Goal: Task Accomplishment & Management: Use online tool/utility

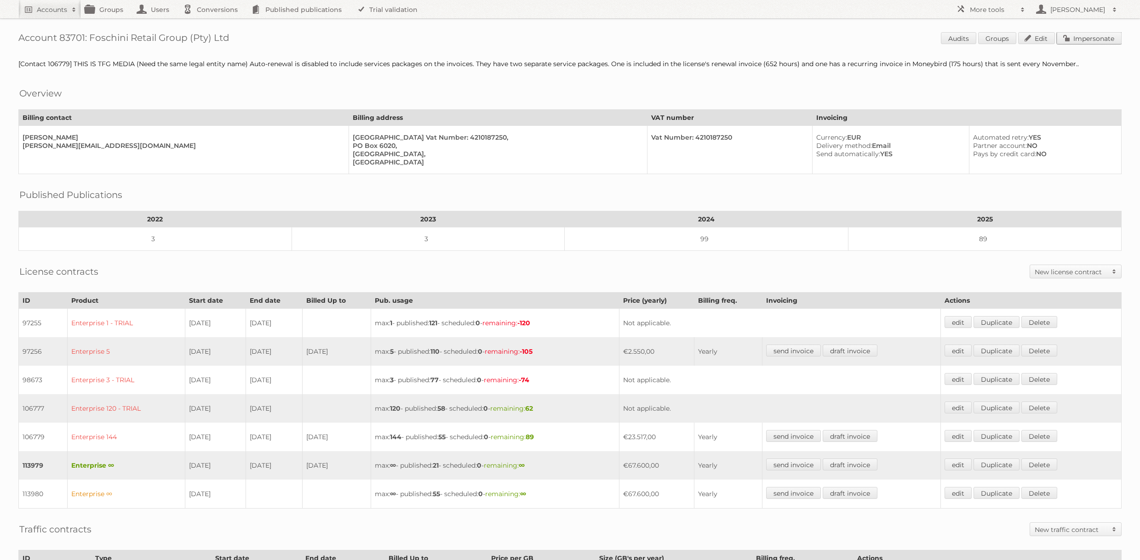
click at [1099, 34] on link "Impersonate" at bounding box center [1088, 38] width 65 height 12
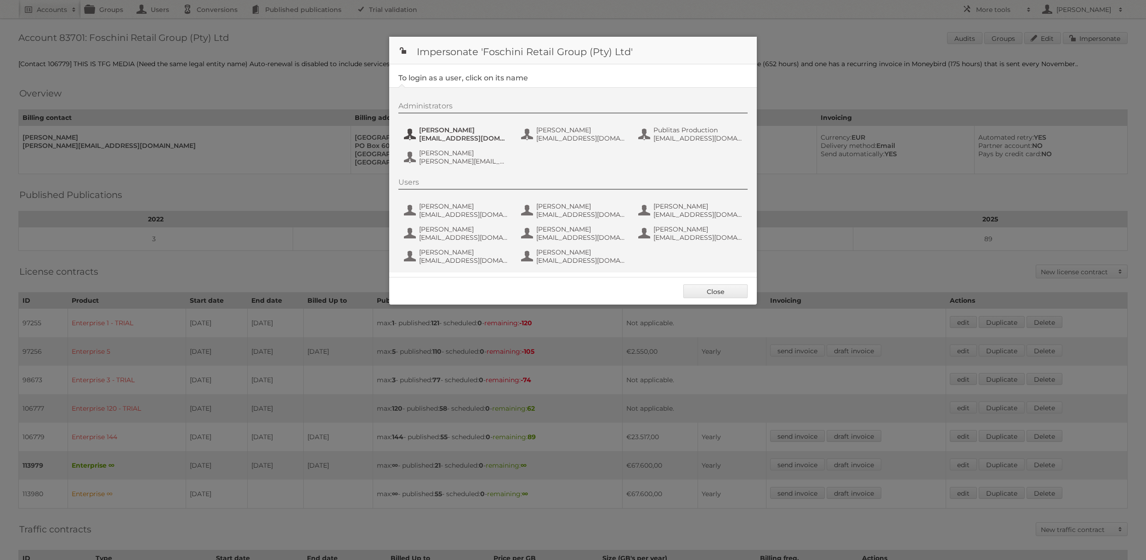
click at [456, 137] on span "CarlG@tfg.co.za" at bounding box center [463, 138] width 89 height 8
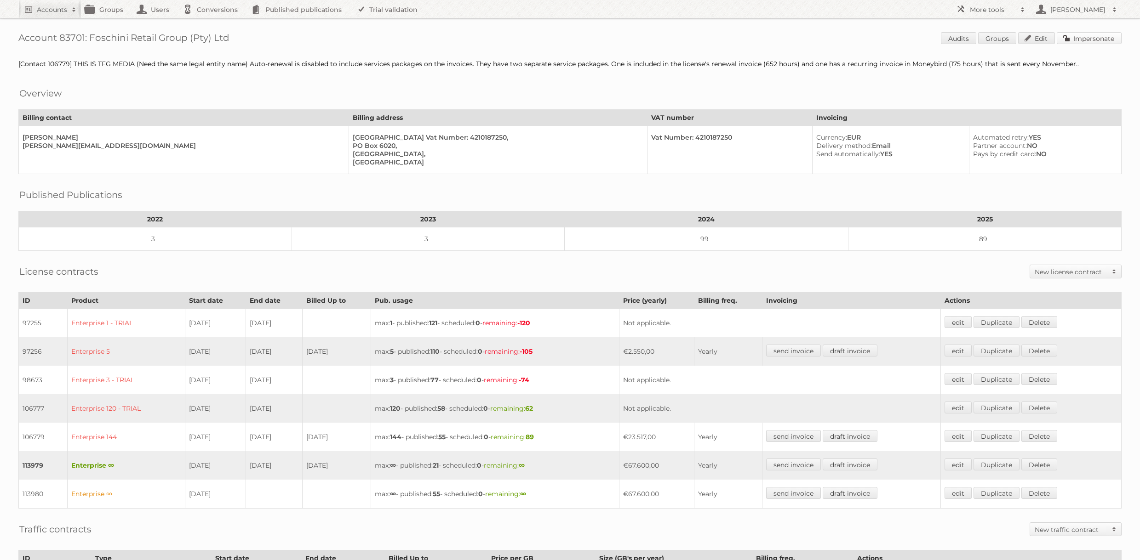
click at [1094, 39] on link "Impersonate" at bounding box center [1088, 38] width 65 height 12
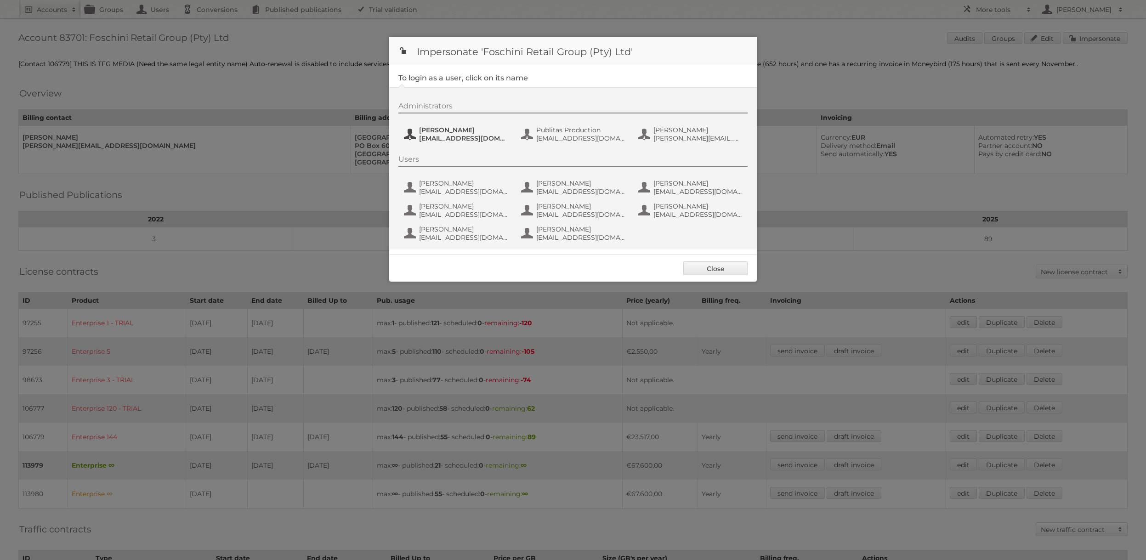
click at [453, 135] on span "[EMAIL_ADDRESS][DOMAIN_NAME]" at bounding box center [463, 138] width 89 height 8
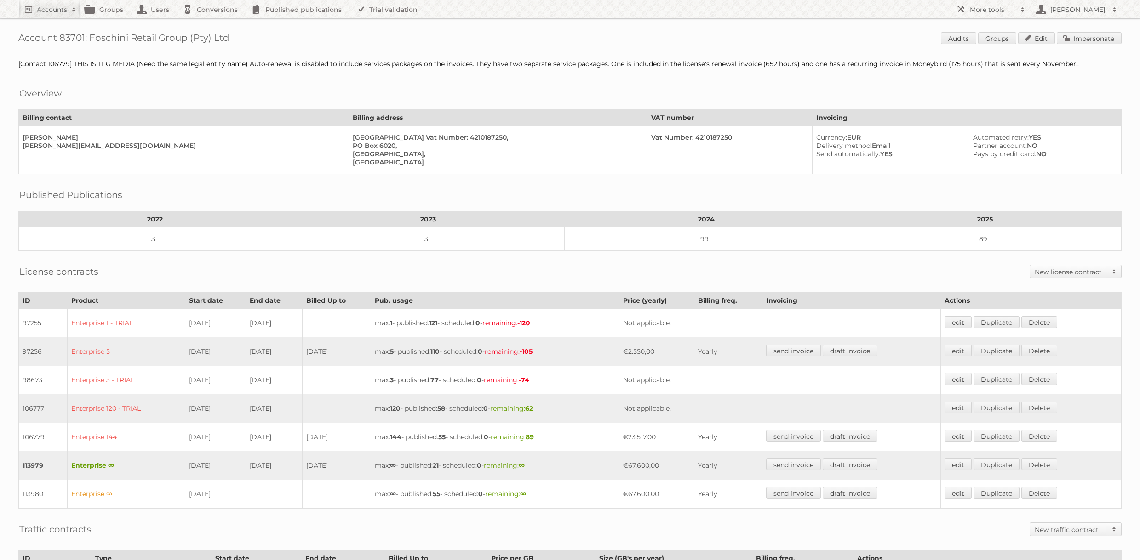
click at [1096, 45] on span "Audits Groups Edit Impersonate" at bounding box center [1030, 39] width 181 height 14
click at [1096, 30] on div "Account 83701: Foschini Retail Group (Pty) Ltd Audits Groups Edit Impersonate […" at bounding box center [570, 379] width 1140 height 758
click at [1095, 36] on link "Impersonate" at bounding box center [1088, 38] width 65 height 12
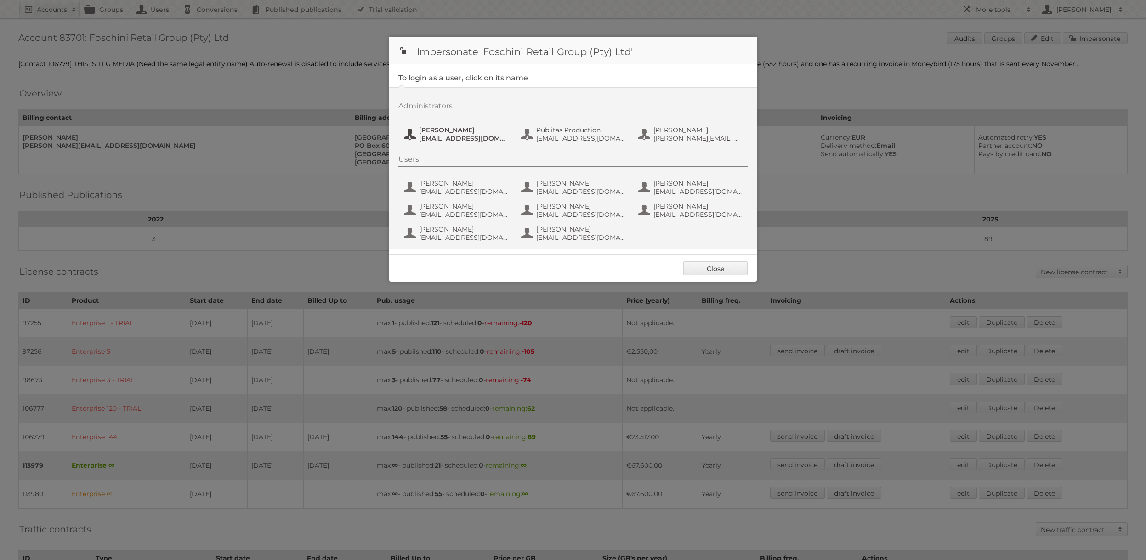
click at [425, 139] on span "[EMAIL_ADDRESS][DOMAIN_NAME]" at bounding box center [463, 138] width 89 height 8
